Goal: Task Accomplishment & Management: Complete application form

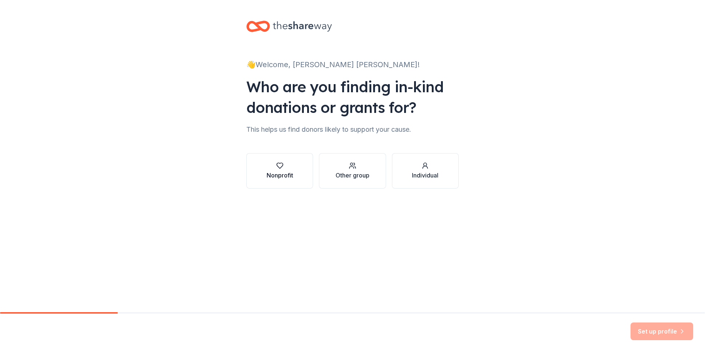
click at [289, 170] on div "Nonprofit" at bounding box center [280, 171] width 27 height 18
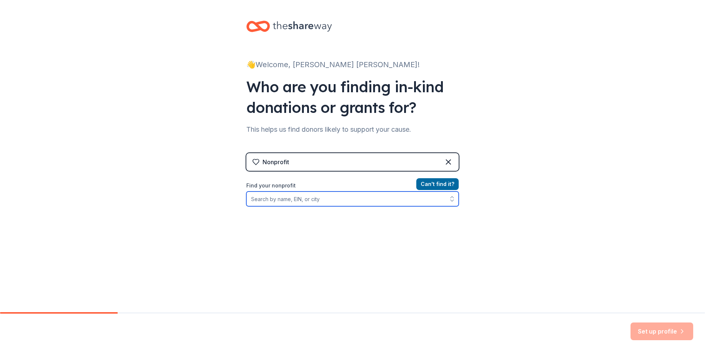
click at [355, 203] on input "Find your nonprofit" at bounding box center [352, 198] width 212 height 15
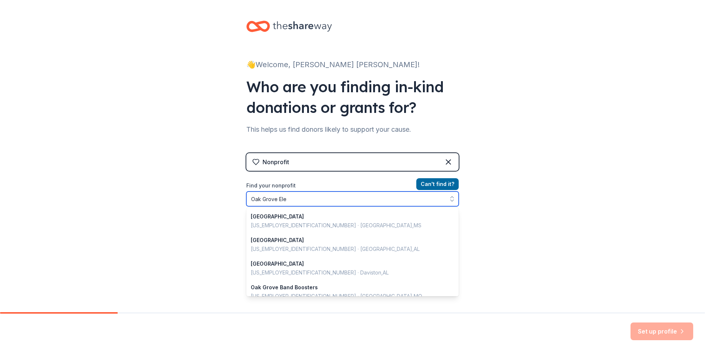
type input "Oak Grove Elem"
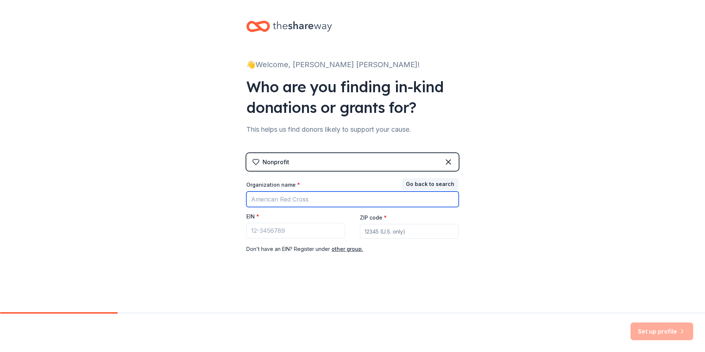
click at [305, 201] on input "Organization name *" at bounding box center [352, 198] width 212 height 15
type input "[GEOGRAPHIC_DATA]"
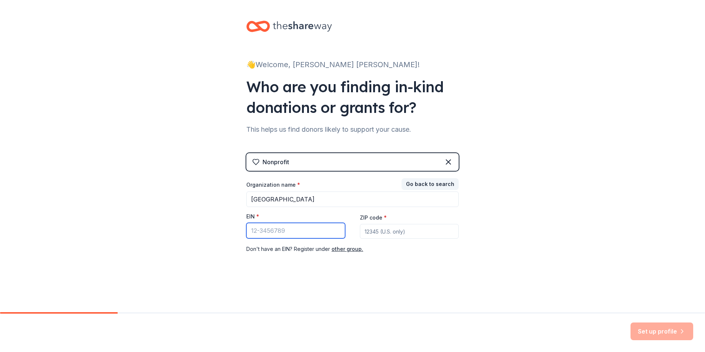
click at [258, 231] on input "EIN *" at bounding box center [295, 230] width 99 height 15
type input "[US_EMPLOYER_IDENTIFICATION_NUMBER]"
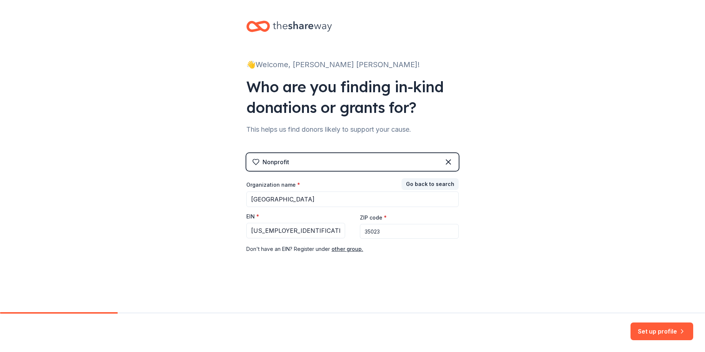
type input "35023"
click at [342, 261] on div "Nonprofit Go back to search Organization name * Oak Grove Elementary EIN * 38-3…" at bounding box center [352, 210] width 212 height 115
click at [652, 332] on button "Set up profile" at bounding box center [662, 331] width 63 height 18
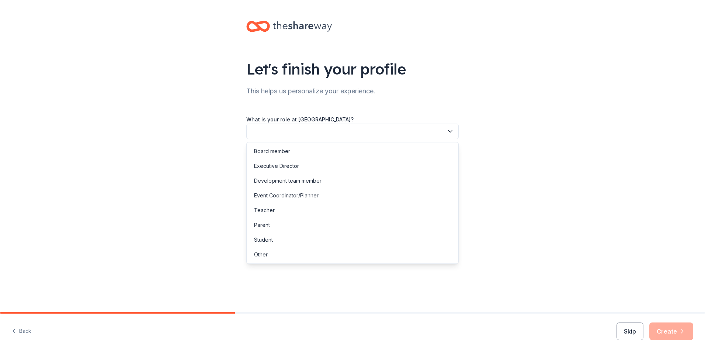
click at [398, 135] on button "button" at bounding box center [352, 131] width 212 height 15
click at [280, 223] on div "Parent" at bounding box center [352, 225] width 209 height 15
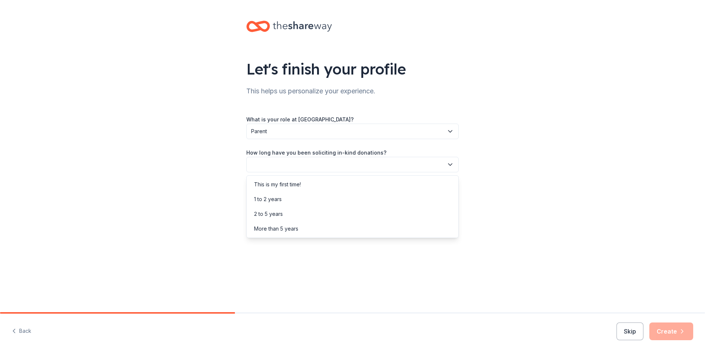
click at [313, 168] on button "button" at bounding box center [352, 164] width 212 height 15
click at [303, 186] on div "This is my first time!" at bounding box center [352, 184] width 209 height 15
click at [300, 201] on button "button" at bounding box center [352, 197] width 212 height 15
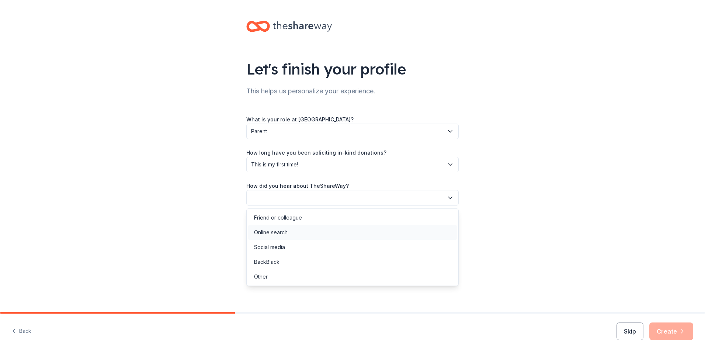
click at [286, 232] on div "Online search" at bounding box center [271, 232] width 34 height 9
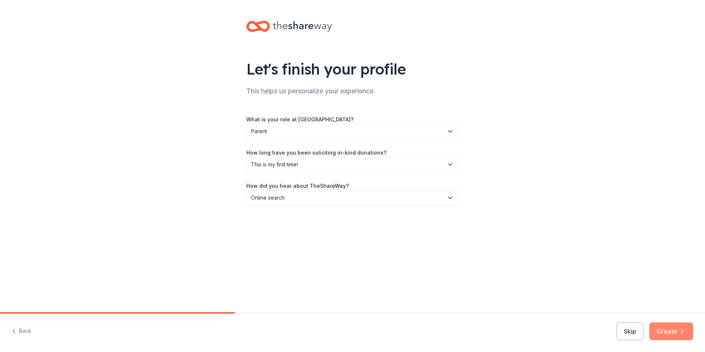
click at [667, 333] on button "Create" at bounding box center [671, 331] width 44 height 18
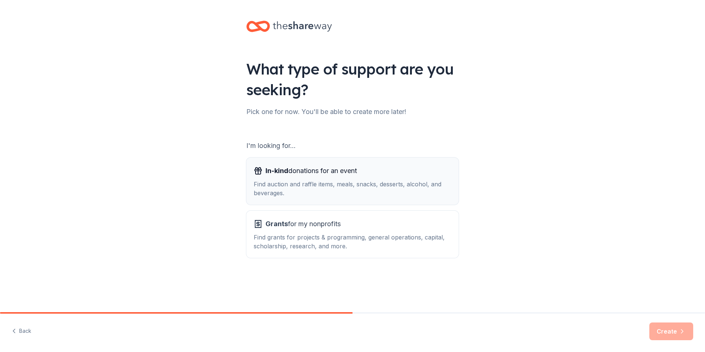
click at [291, 190] on div "Find auction and raffle items, meals, snacks, desserts, alcohol, and beverages." at bounding box center [353, 189] width 198 height 18
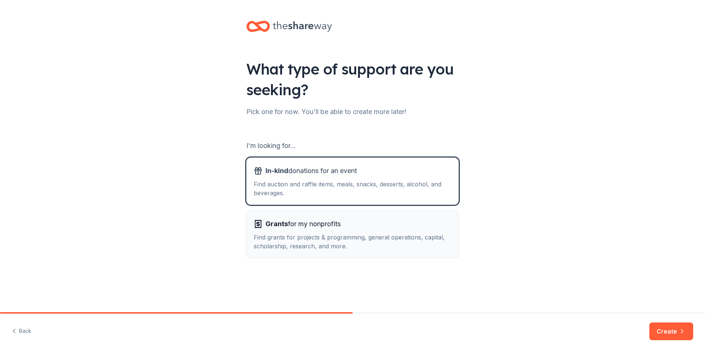
click at [413, 244] on div "Find grants for projects & programming, general operations, capital, scholarshi…" at bounding box center [353, 242] width 198 height 18
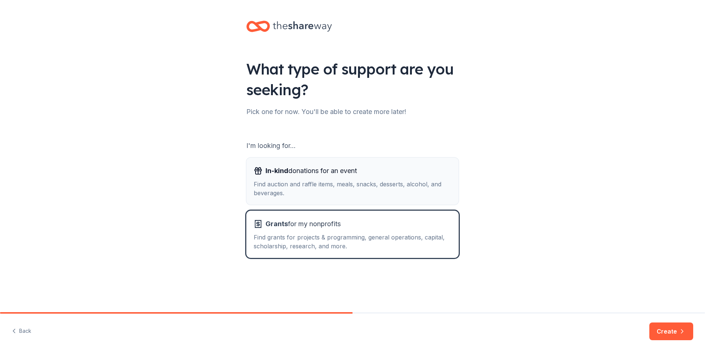
click at [402, 184] on div "Find auction and raffle items, meals, snacks, desserts, alcohol, and beverages." at bounding box center [353, 189] width 198 height 18
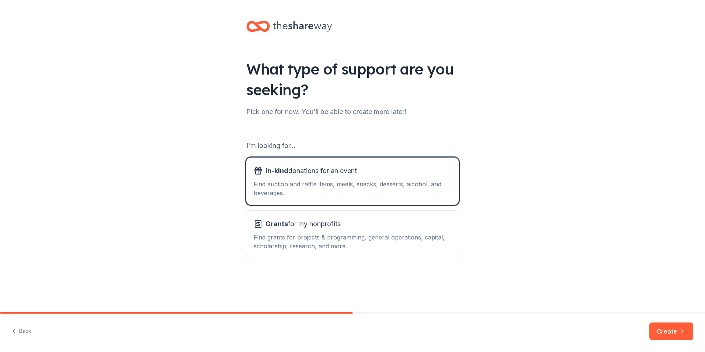
click at [651, 320] on div "Back Create" at bounding box center [352, 332] width 705 height 38
click at [663, 336] on button "Create" at bounding box center [671, 331] width 44 height 18
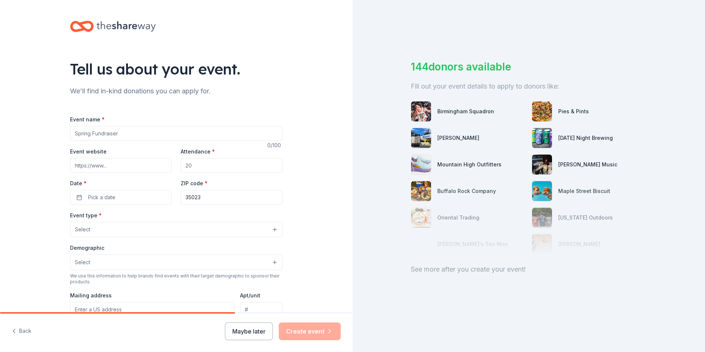
click at [199, 133] on input "Event name *" at bounding box center [176, 133] width 212 height 15
type input "Fall Festival Silent Auction"
click at [209, 162] on input "Attendance *" at bounding box center [232, 165] width 102 height 15
type input "1000"
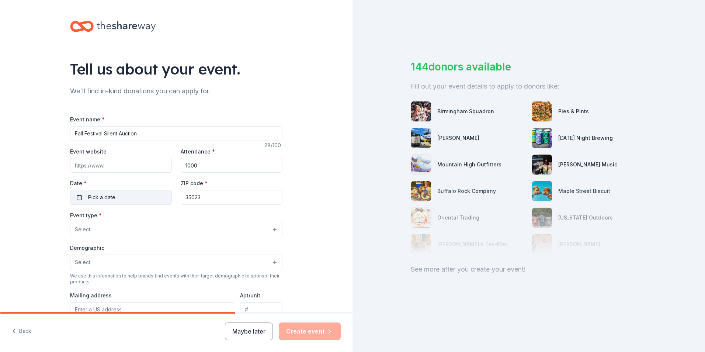
click at [105, 195] on span "Pick a date" at bounding box center [101, 197] width 27 height 9
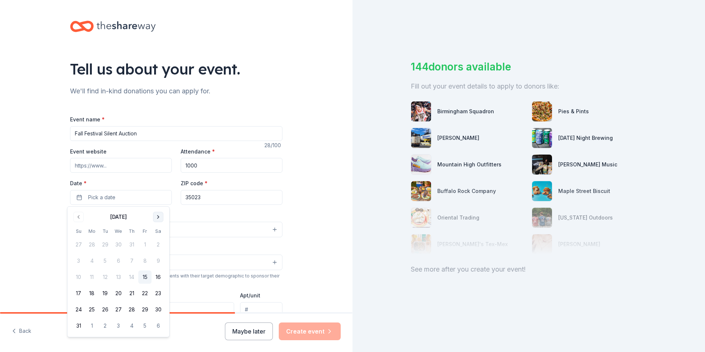
click at [156, 214] on button "Go to next month" at bounding box center [158, 217] width 10 height 10
click at [128, 275] on button "16" at bounding box center [131, 276] width 13 height 13
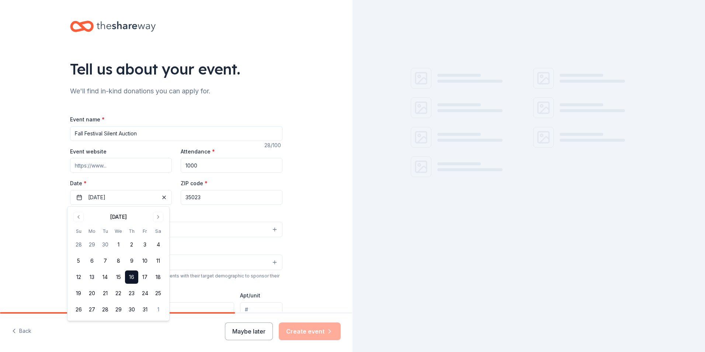
click at [218, 197] on input "35023" at bounding box center [232, 197] width 102 height 15
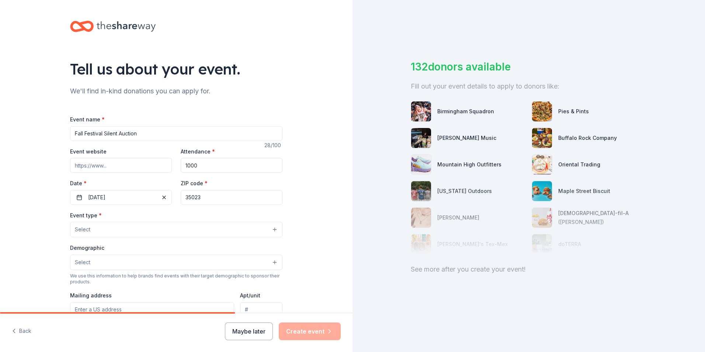
click at [135, 229] on button "Select" at bounding box center [176, 229] width 212 height 15
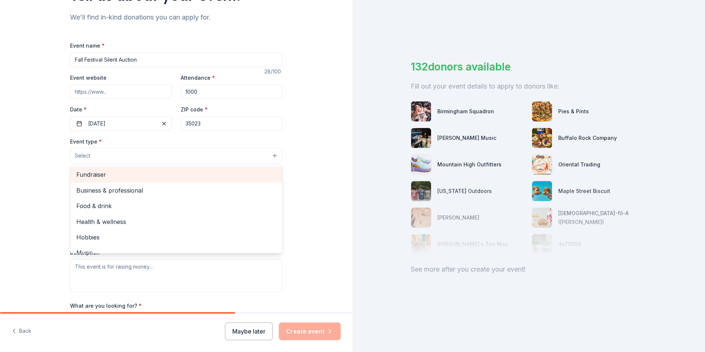
click at [207, 173] on span "Fundraiser" at bounding box center [176, 175] width 200 height 10
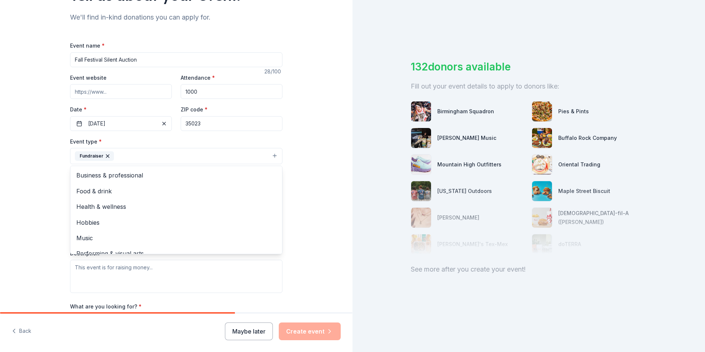
drag, startPoint x: 9, startPoint y: 174, endPoint x: 20, endPoint y: 174, distance: 11.1
click at [10, 174] on div "Tell us about your event. We'll find in-kind donations you can apply for. Event…" at bounding box center [176, 171] width 352 height 491
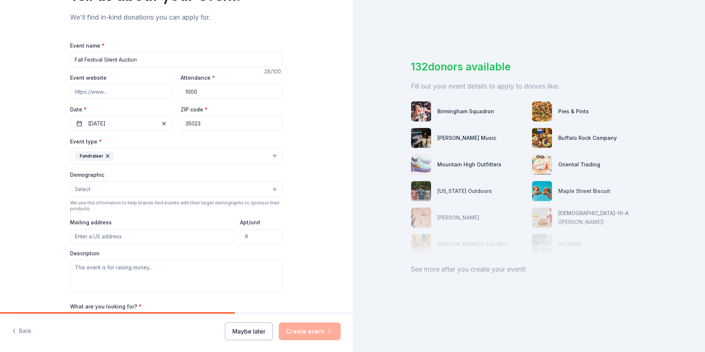
click at [92, 192] on button "Select" at bounding box center [176, 188] width 212 height 15
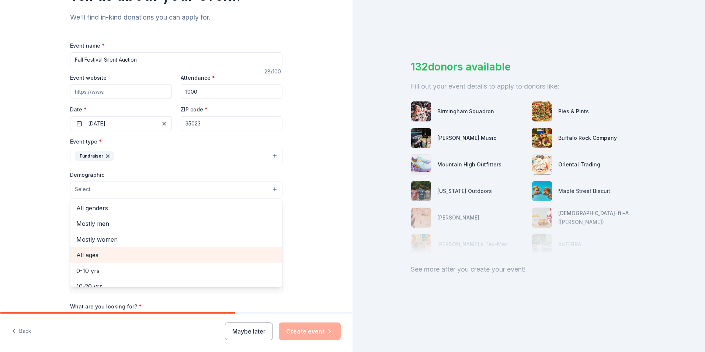
click at [139, 254] on span "All ages" at bounding box center [176, 255] width 200 height 10
click at [38, 211] on div "Tell us about your event. We'll find in-kind donations you can apply for. Event…" at bounding box center [176, 172] width 352 height 492
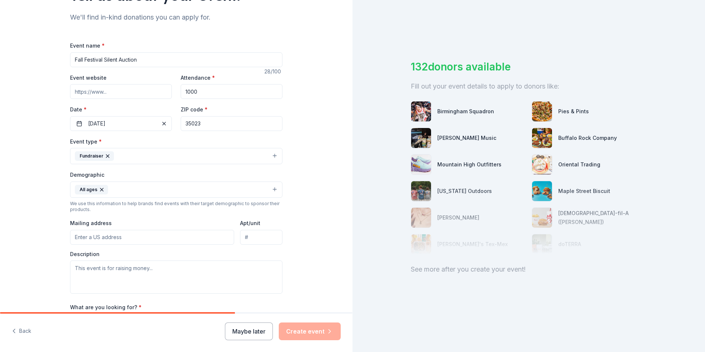
click at [120, 242] on input "Mailing address" at bounding box center [152, 237] width 164 height 15
type input "9000 Tiger Cub Trl"
click at [33, 236] on div "Tell us about your event. We'll find in-kind donations you can apply for. Event…" at bounding box center [176, 172] width 352 height 492
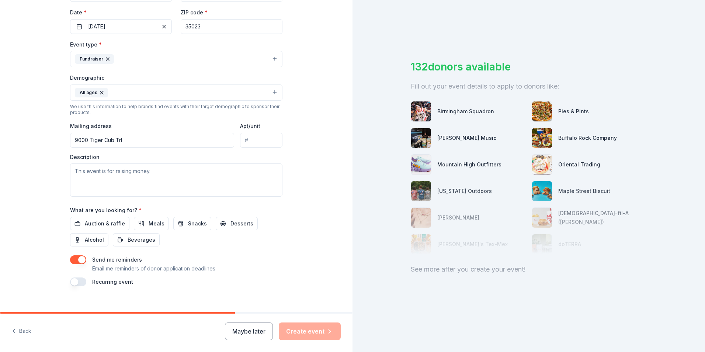
scroll to position [180, 0]
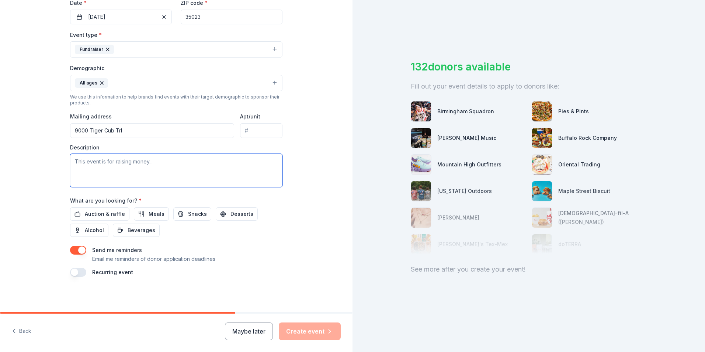
click at [107, 170] on textarea at bounding box center [176, 170] width 212 height 33
type textarea "OGES students and teachers"
click at [22, 164] on div "Tell us about your event. We'll find in-kind donations you can apply for. Event…" at bounding box center [176, 66] width 352 height 492
click at [87, 215] on span "Auction & raffle" at bounding box center [105, 213] width 40 height 9
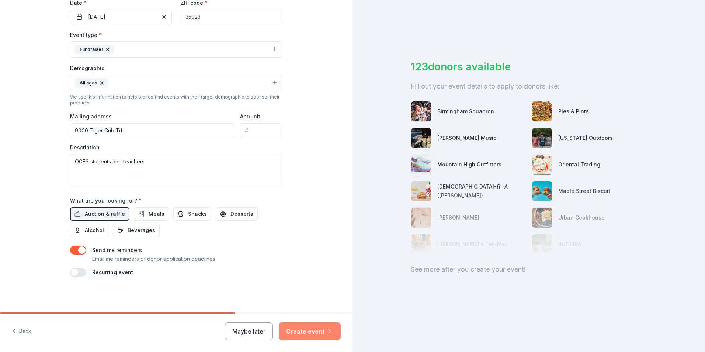
click at [315, 330] on button "Create event" at bounding box center [310, 331] width 62 height 18
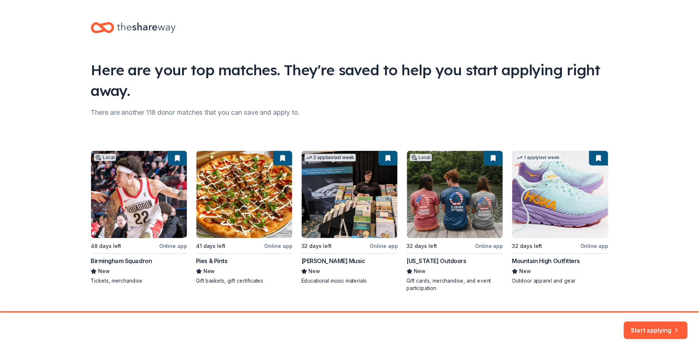
scroll to position [16, 0]
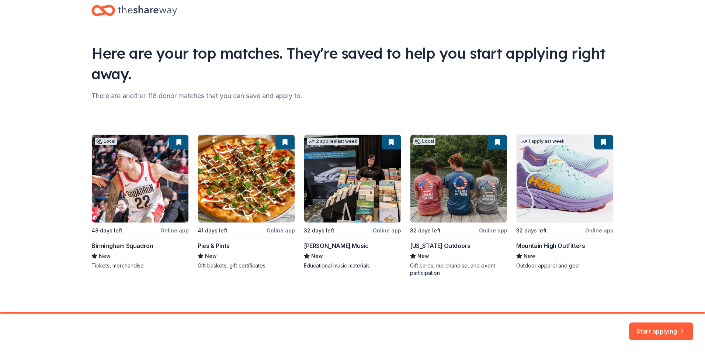
click at [567, 203] on div "Local 48 days left Online app Birmingham Squadron New Tickets, merchandise 41 d…" at bounding box center [352, 205] width 522 height 142
click at [602, 143] on div "Local 48 days left Online app Birmingham Squadron New Tickets, merchandise 41 d…" at bounding box center [352, 205] width 522 height 142
click at [639, 330] on button "Start applying" at bounding box center [661, 327] width 64 height 18
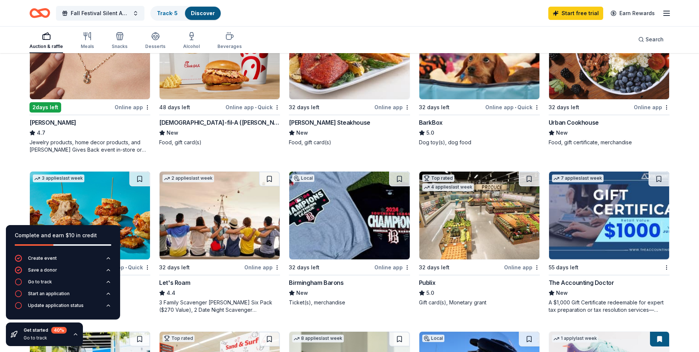
scroll to position [295, 0]
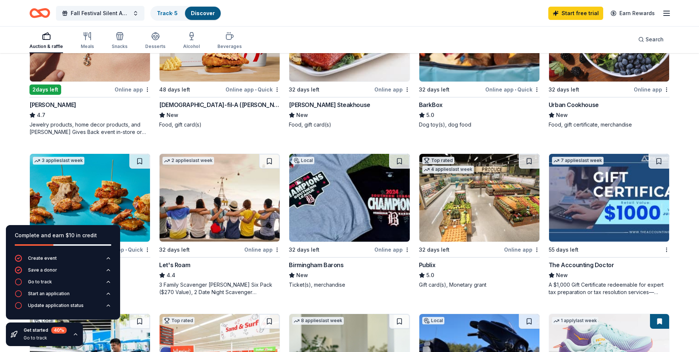
click at [347, 202] on img at bounding box center [349, 198] width 120 height 88
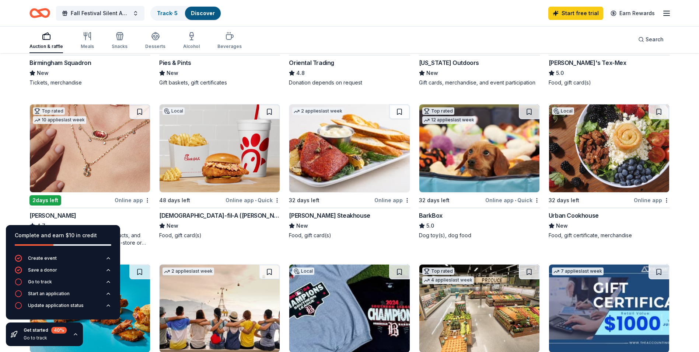
scroll to position [221, 0]
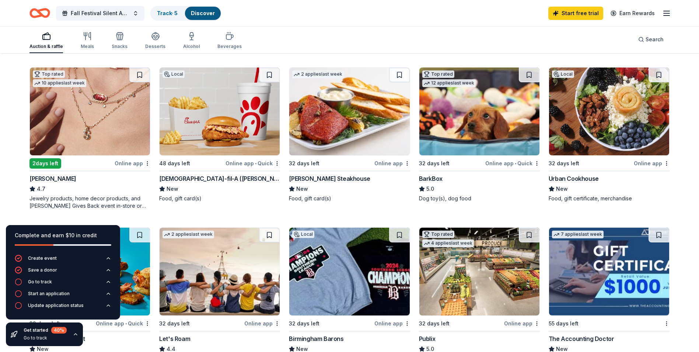
click at [128, 204] on div "Jewelry products, home decor products, and [PERSON_NAME] Gives Back event in-st…" at bounding box center [89, 202] width 121 height 15
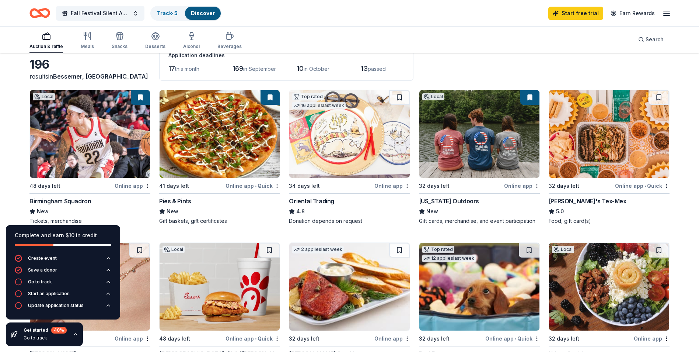
scroll to position [37, 0]
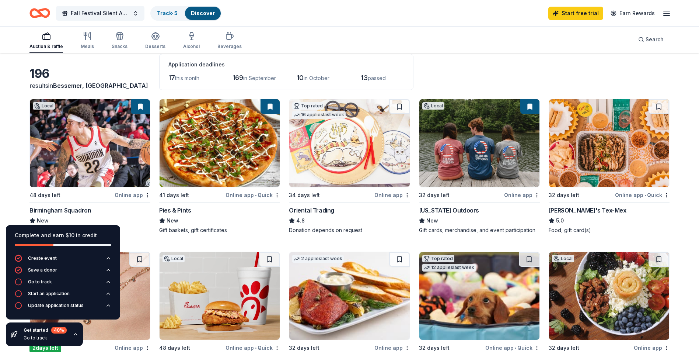
click at [448, 187] on img at bounding box center [480, 143] width 120 height 88
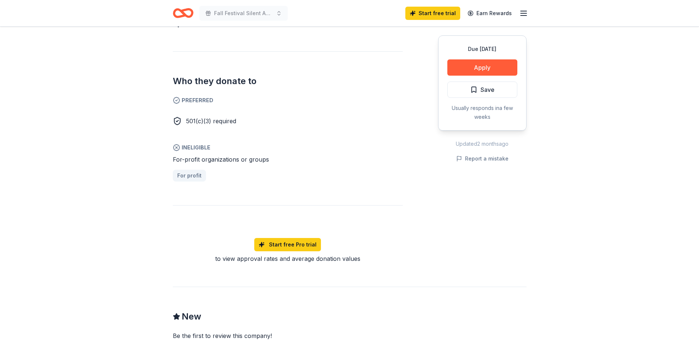
scroll to position [332, 0]
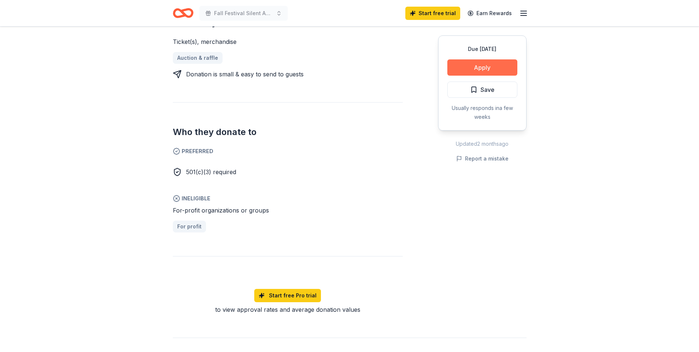
click at [493, 68] on button "Apply" at bounding box center [483, 67] width 70 height 16
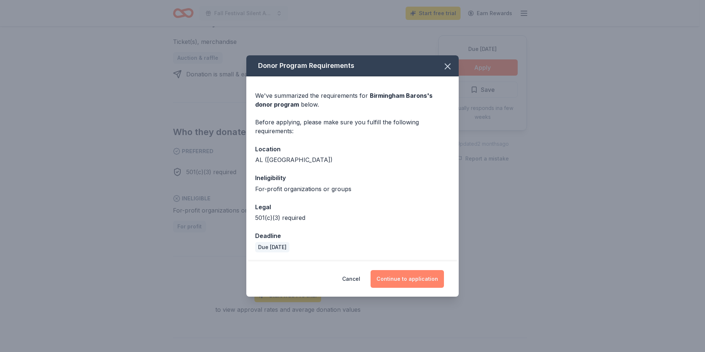
click at [426, 285] on button "Continue to application" at bounding box center [407, 279] width 73 height 18
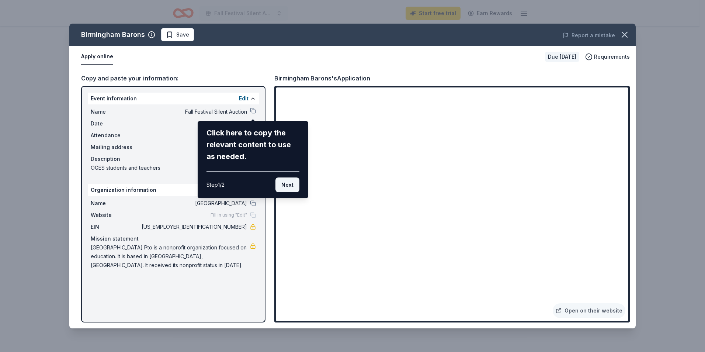
click at [289, 190] on button "Next" at bounding box center [287, 184] width 24 height 15
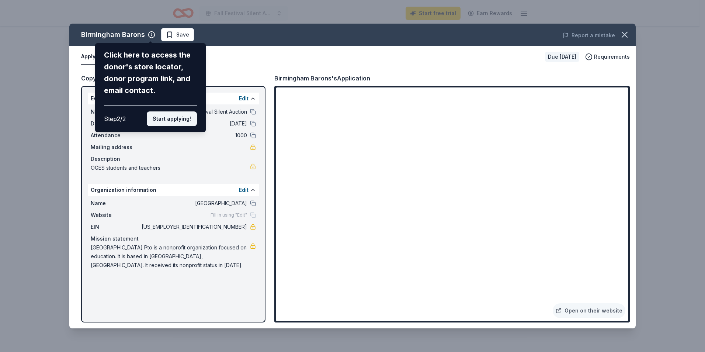
click at [159, 117] on button "Start applying!" at bounding box center [172, 118] width 50 height 15
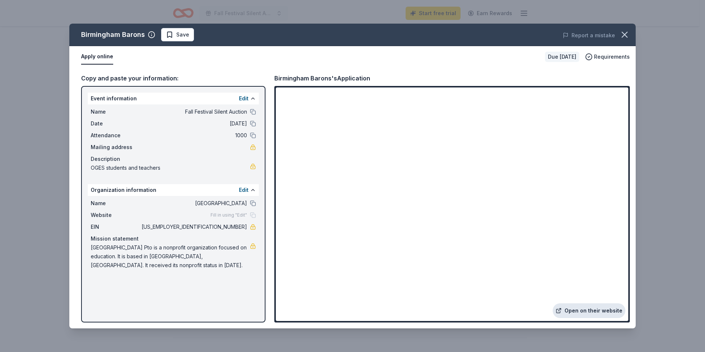
click at [593, 306] on link "Open on their website" at bounding box center [589, 310] width 73 height 15
click at [626, 29] on button "button" at bounding box center [624, 35] width 16 height 16
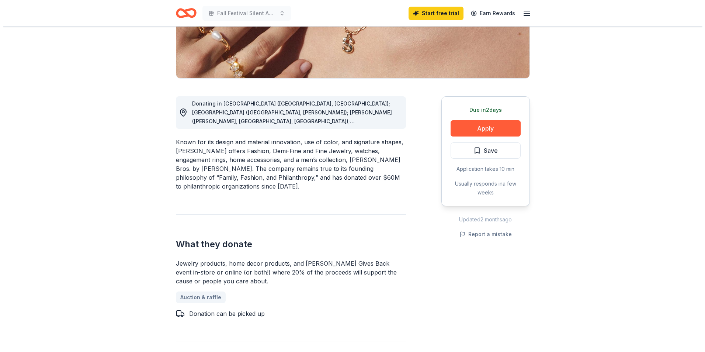
scroll to position [147, 0]
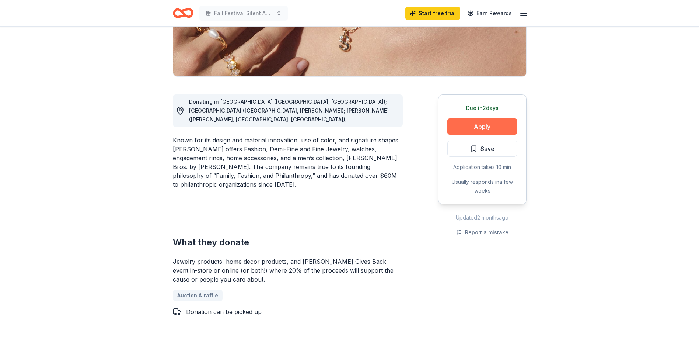
click at [482, 126] on button "Apply" at bounding box center [483, 126] width 70 height 16
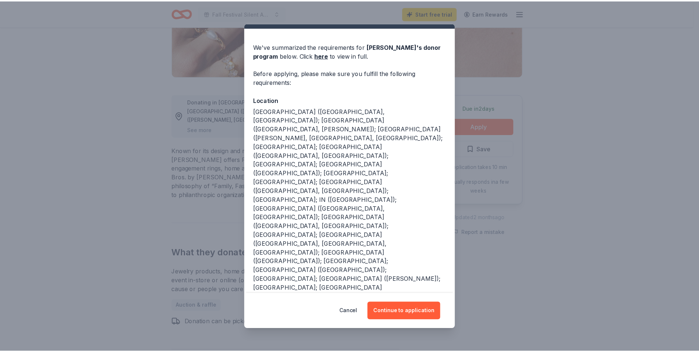
scroll to position [0, 0]
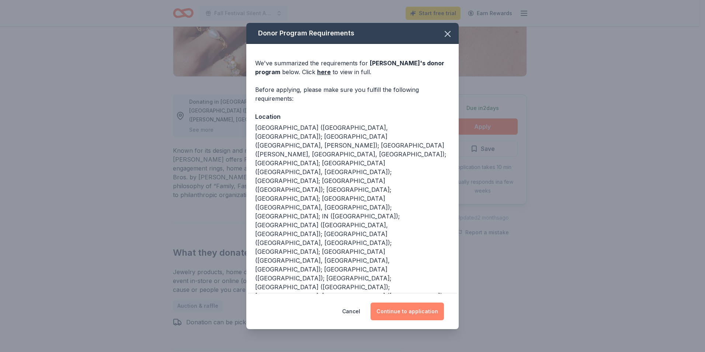
click at [410, 318] on button "Continue to application" at bounding box center [407, 311] width 73 height 18
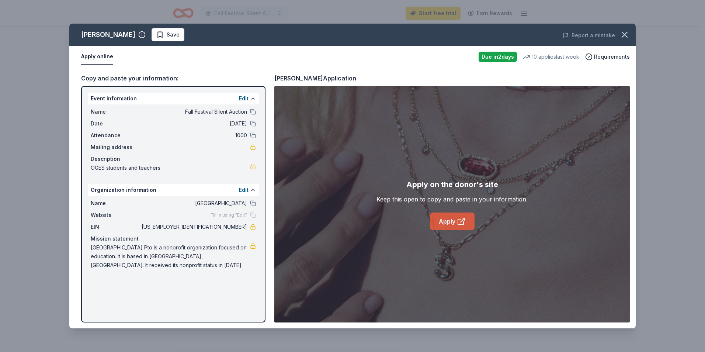
click at [436, 221] on link "Apply" at bounding box center [452, 221] width 45 height 18
click at [460, 229] on link "Apply" at bounding box center [452, 221] width 45 height 18
click at [625, 31] on icon "button" at bounding box center [624, 34] width 10 height 10
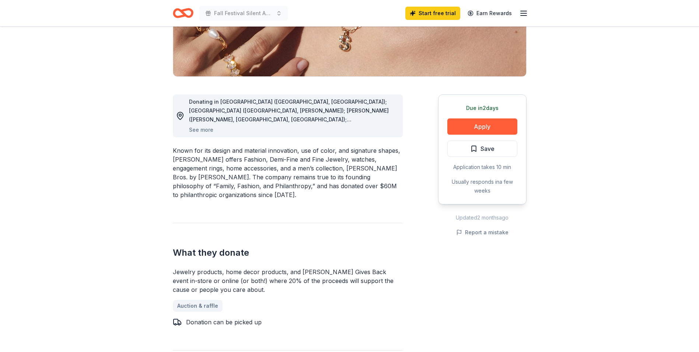
drag, startPoint x: 195, startPoint y: 35, endPoint x: 192, endPoint y: 29, distance: 6.4
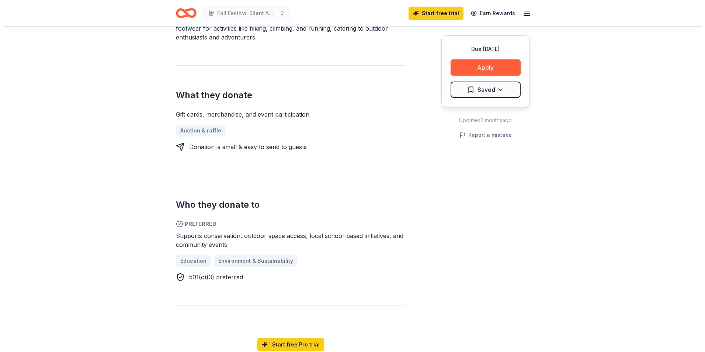
scroll to position [258, 0]
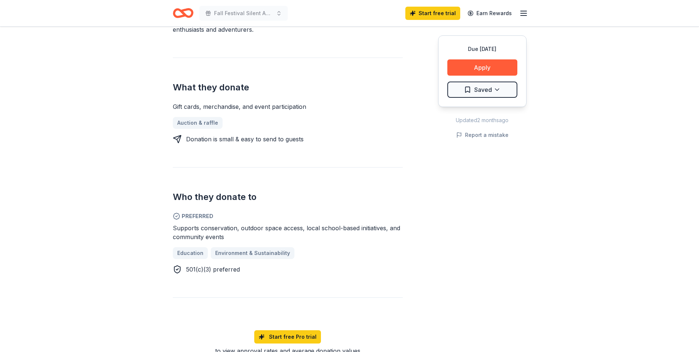
click at [482, 58] on div "Due in 32 days Apply Saved" at bounding box center [482, 71] width 88 height 72
click at [478, 68] on button "Apply" at bounding box center [483, 67] width 70 height 16
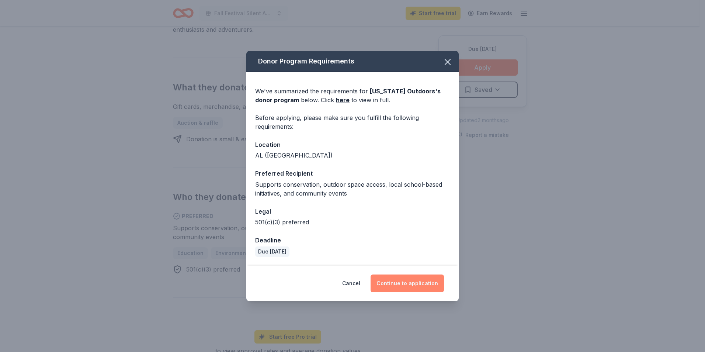
click at [403, 281] on button "Continue to application" at bounding box center [407, 283] width 73 height 18
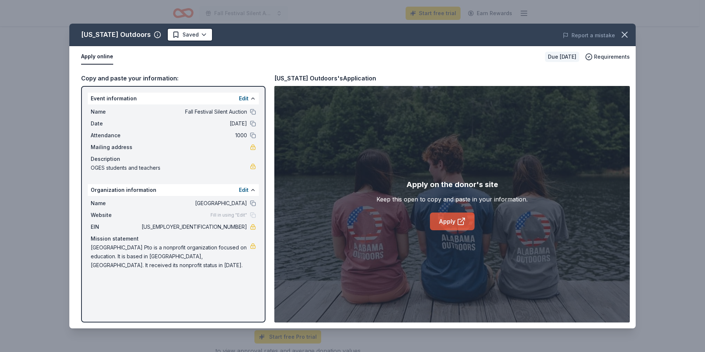
click at [452, 223] on link "Apply" at bounding box center [452, 221] width 45 height 18
